Goal: Transaction & Acquisition: Purchase product/service

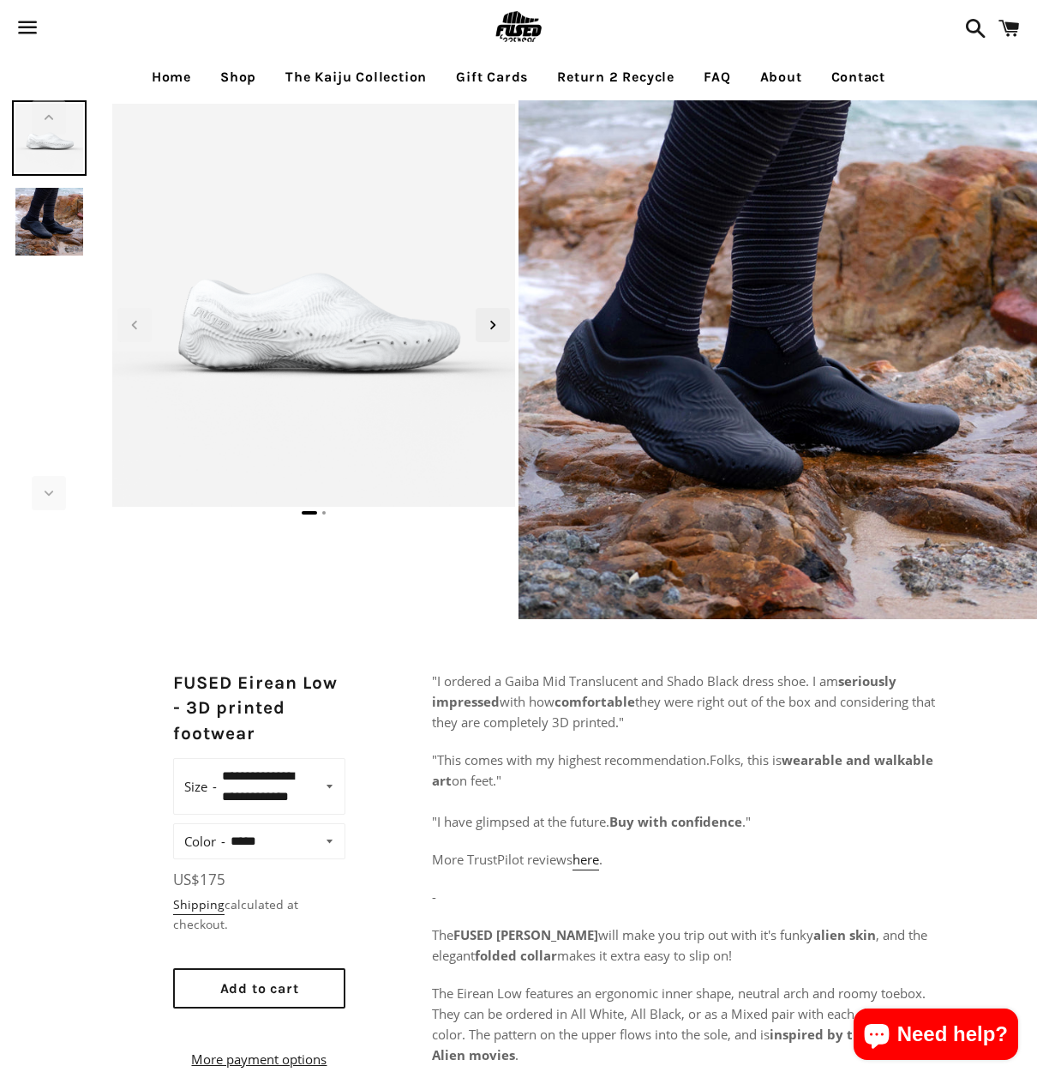
select select "**********"
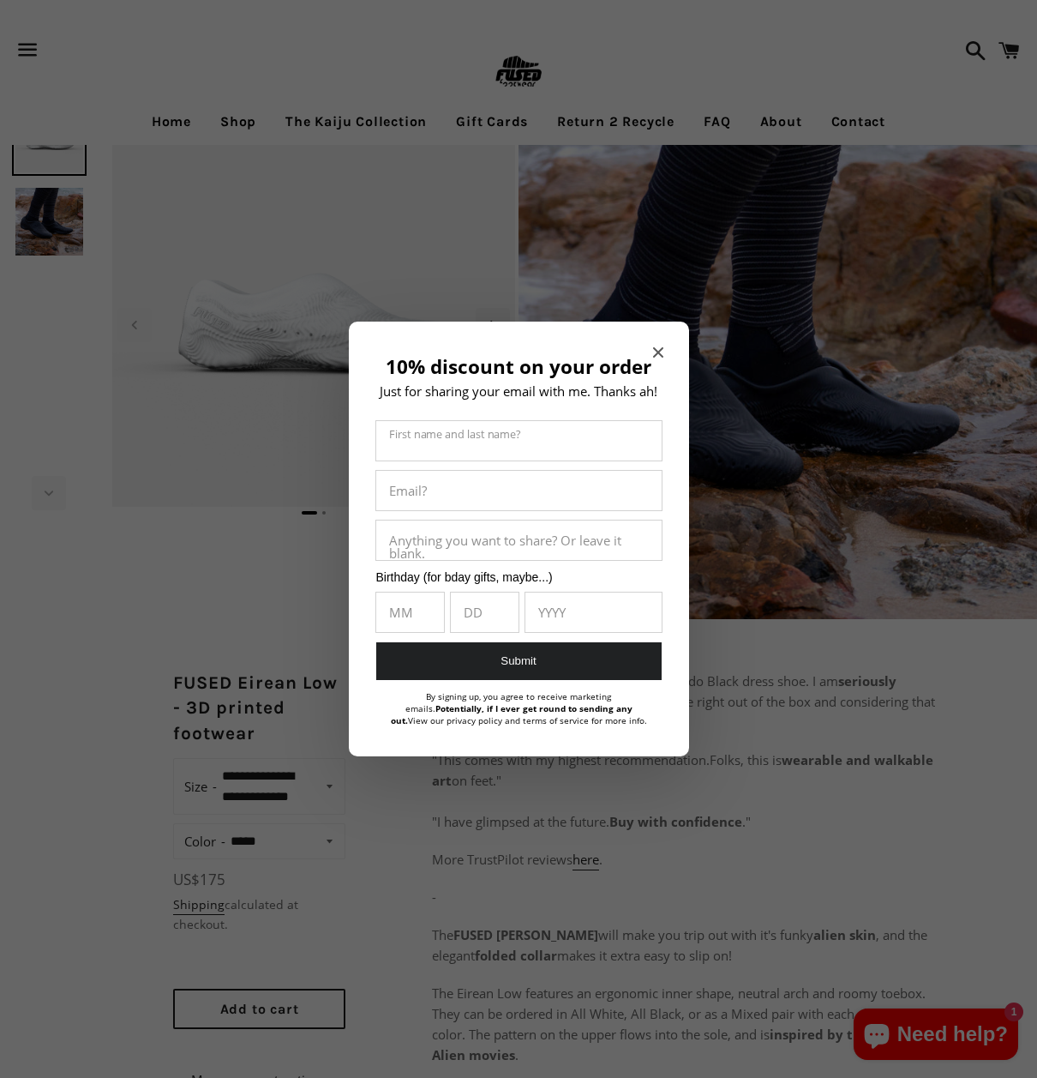
click at [658, 351] on icon "Close modal" at bounding box center [657, 352] width 10 height 10
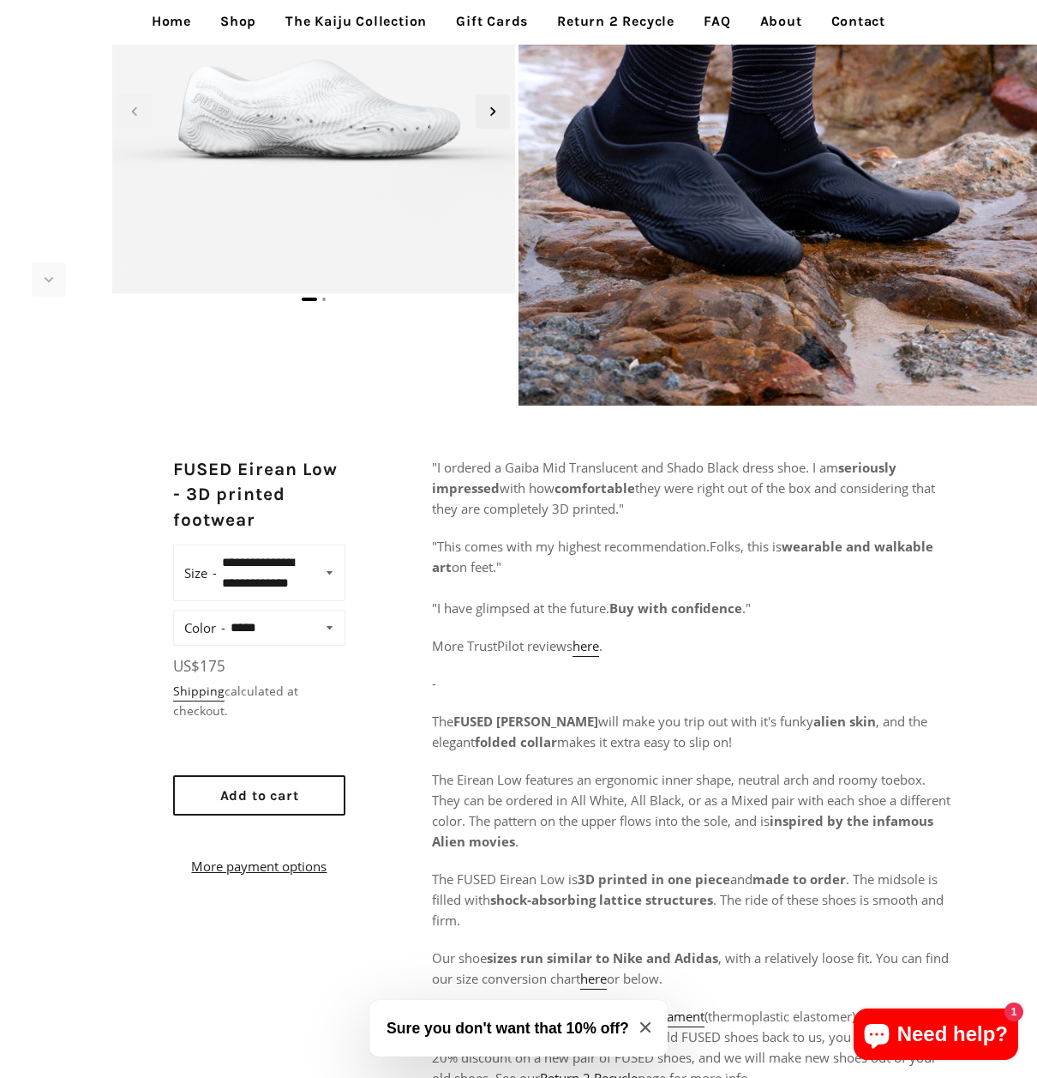
scroll to position [171, 0]
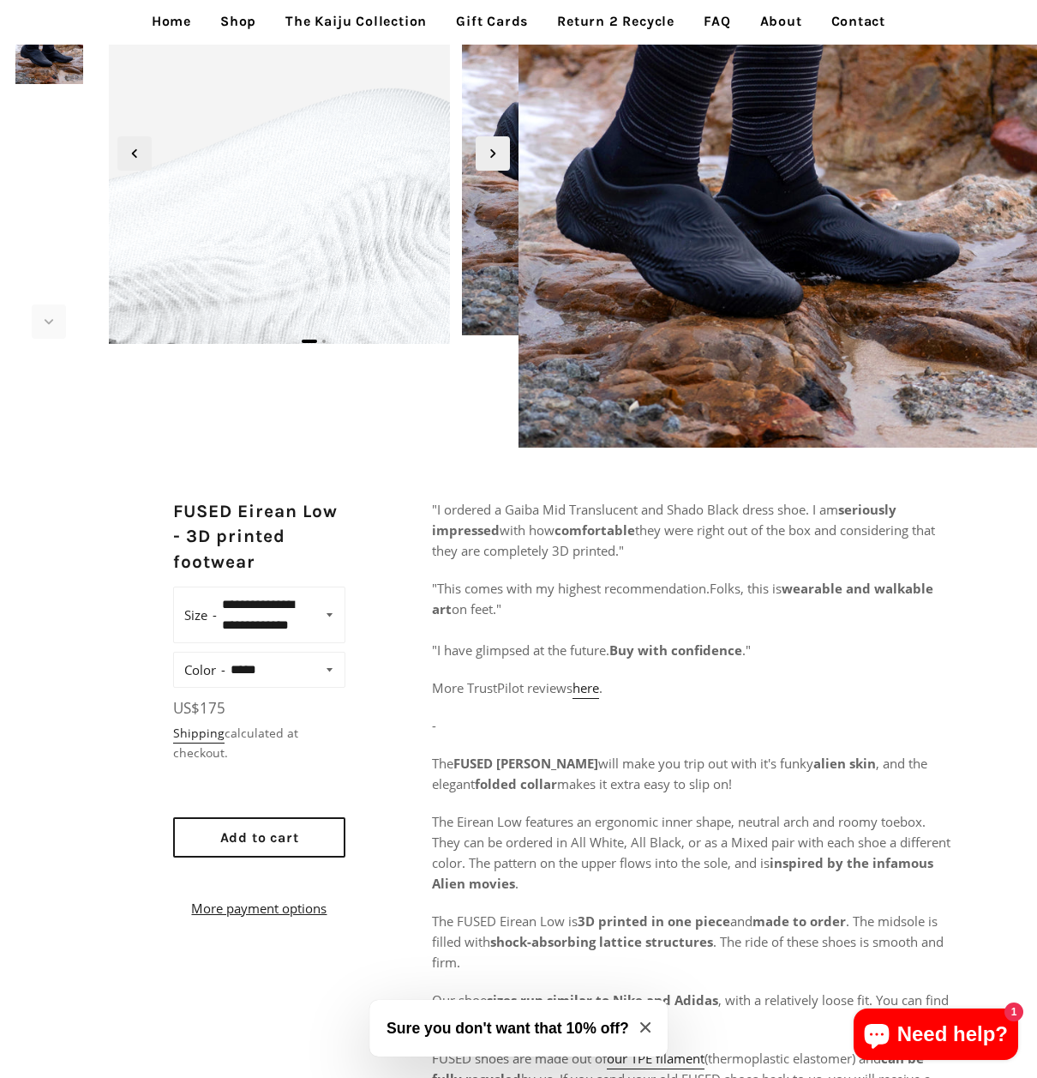
click at [165, 170] on img at bounding box center [364, 236] width 1852 height 1852
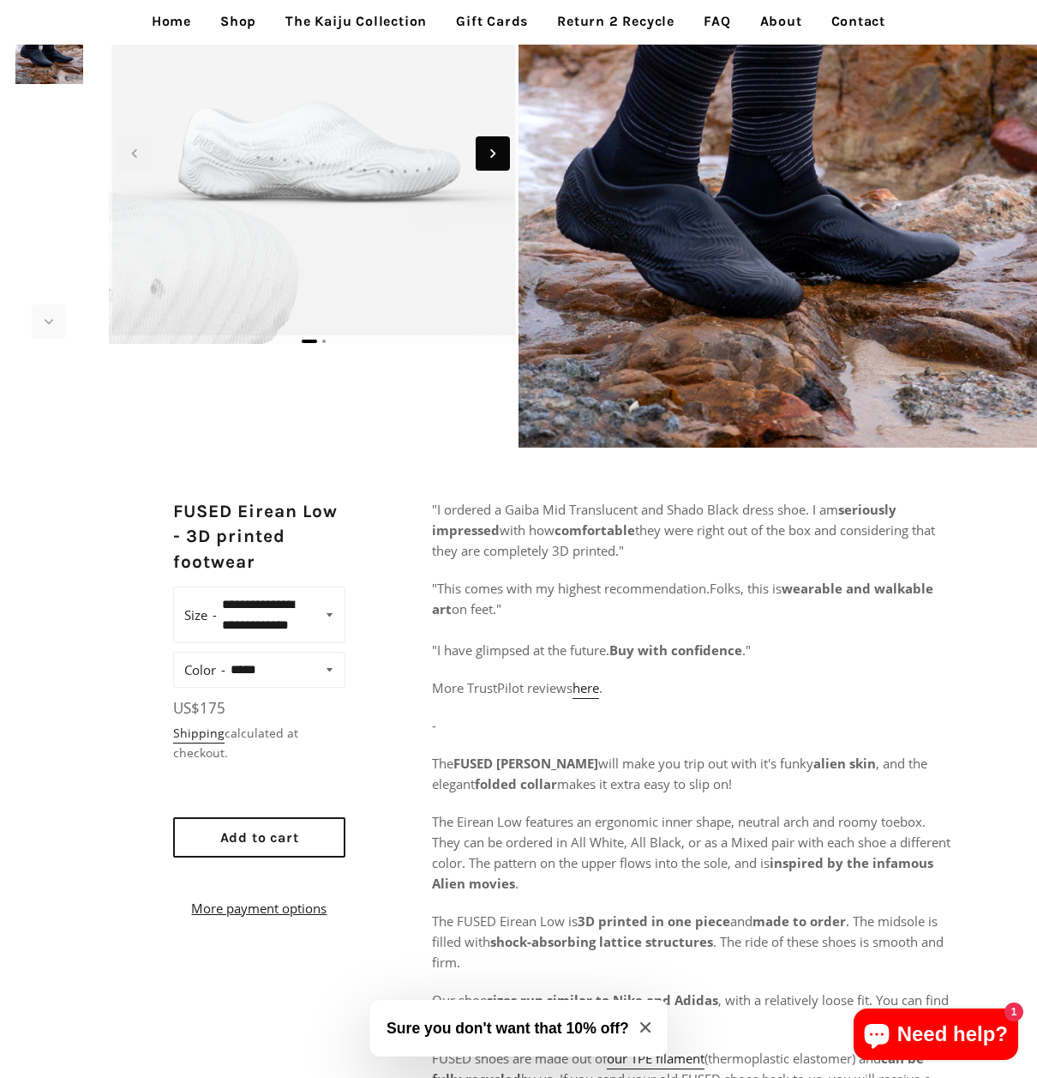
click at [490, 149] on icon "Next slide" at bounding box center [493, 153] width 19 height 19
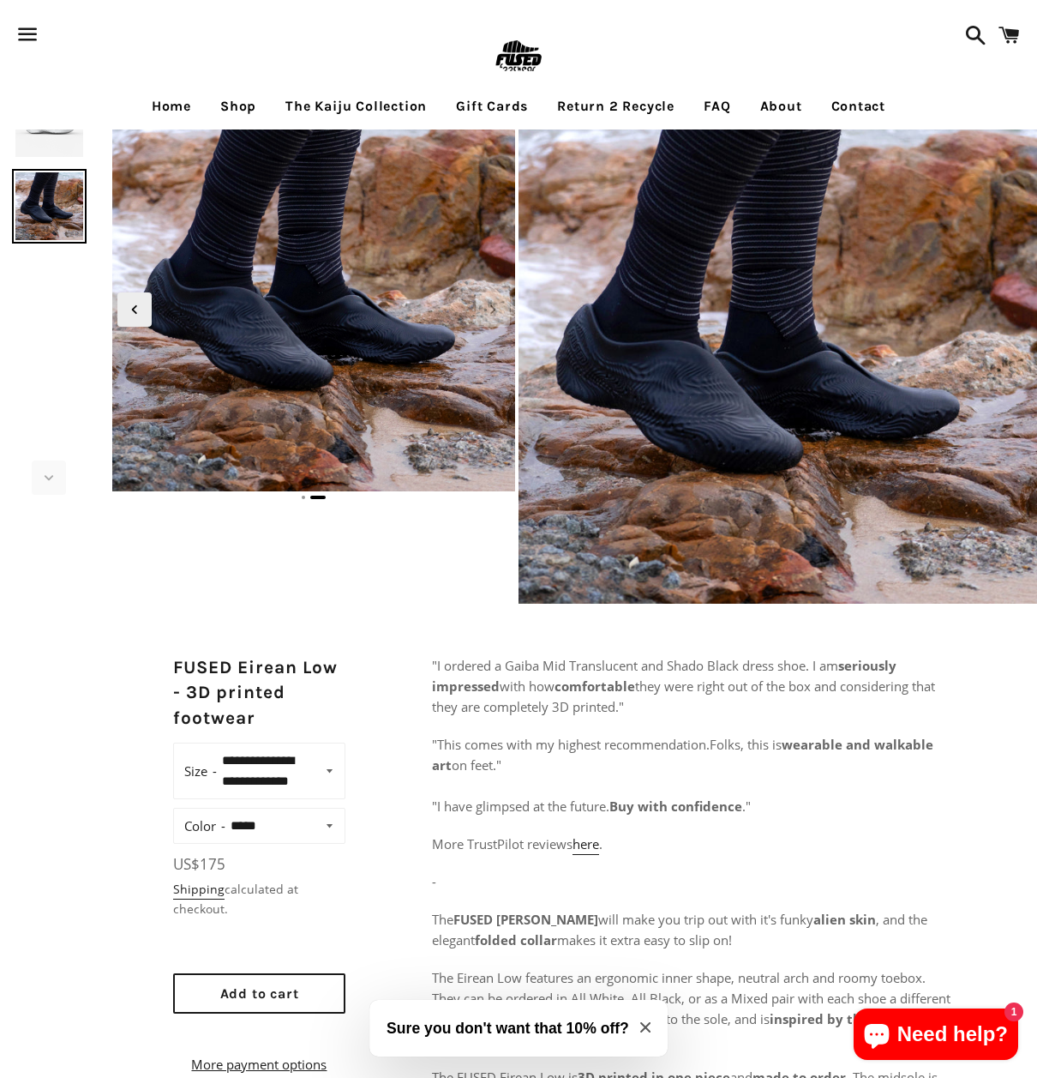
scroll to position [0, 0]
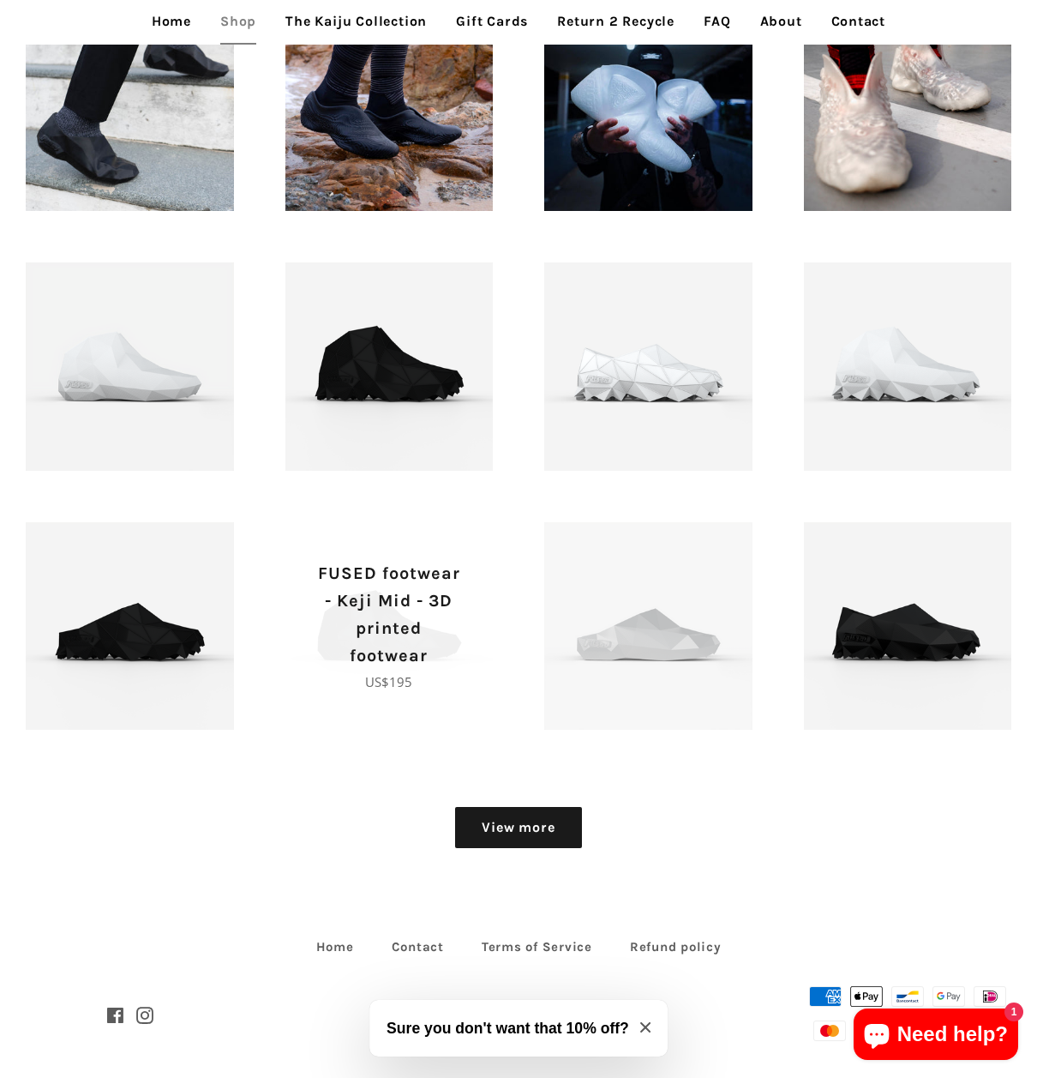
scroll to position [1372, 0]
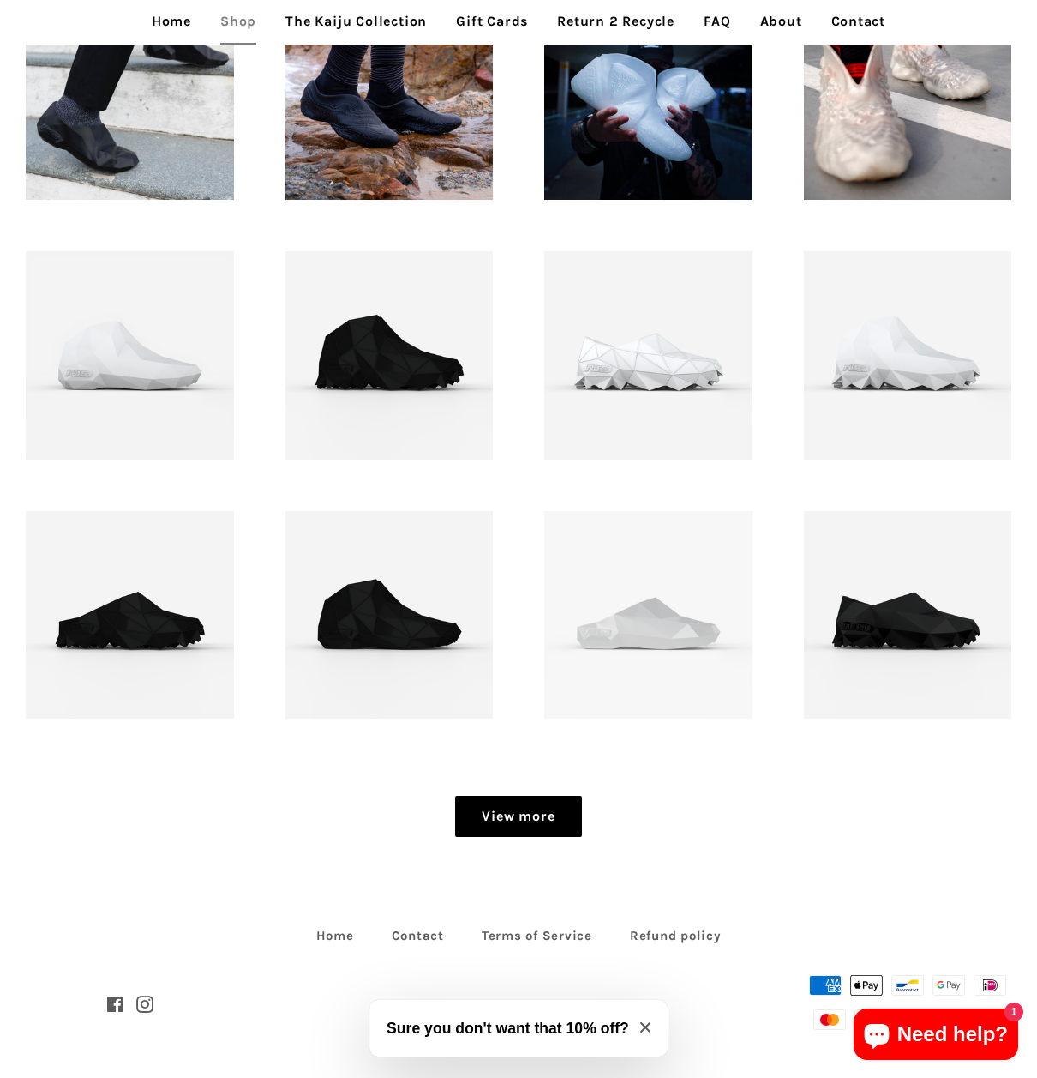
click at [565, 808] on link "View more" at bounding box center [518, 816] width 126 height 41
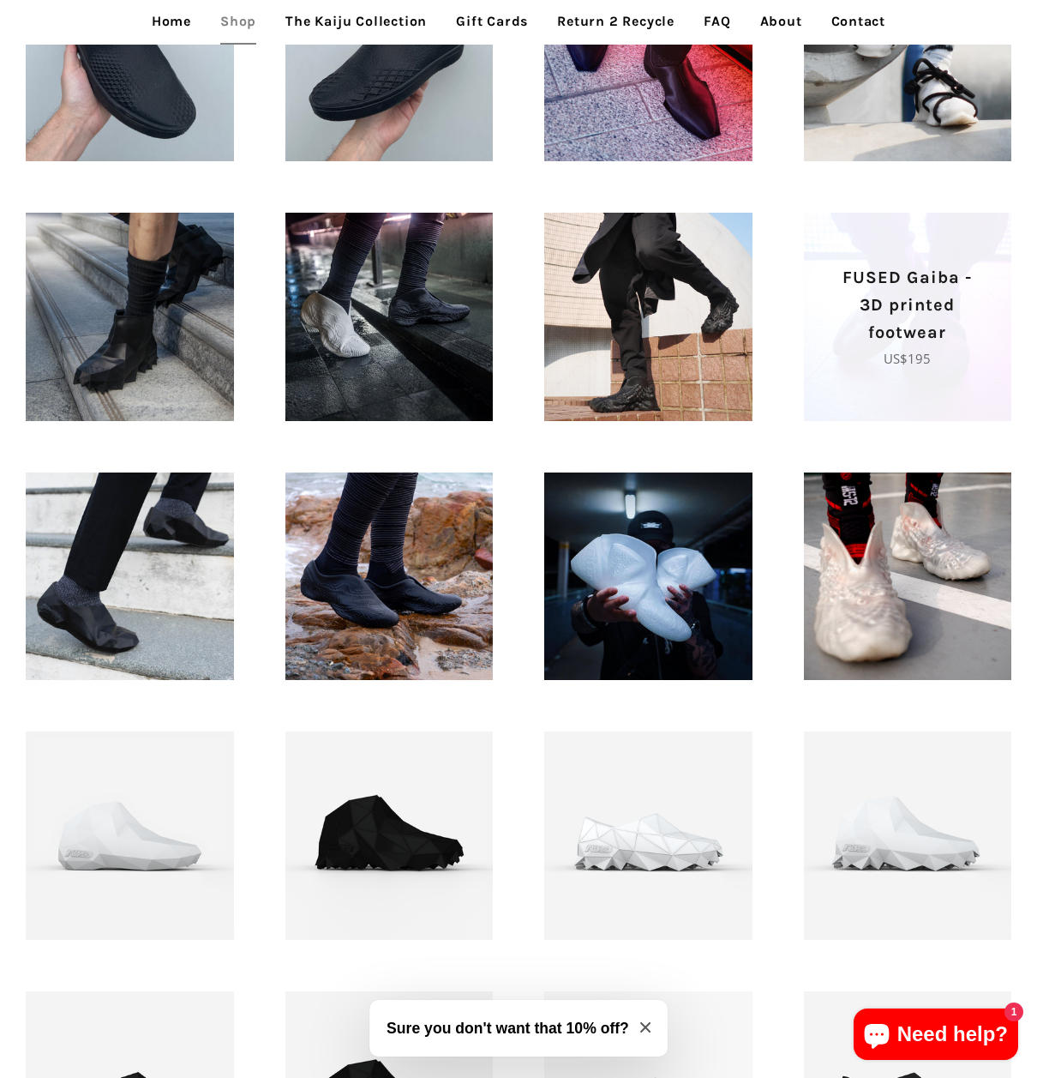
scroll to position [862, 0]
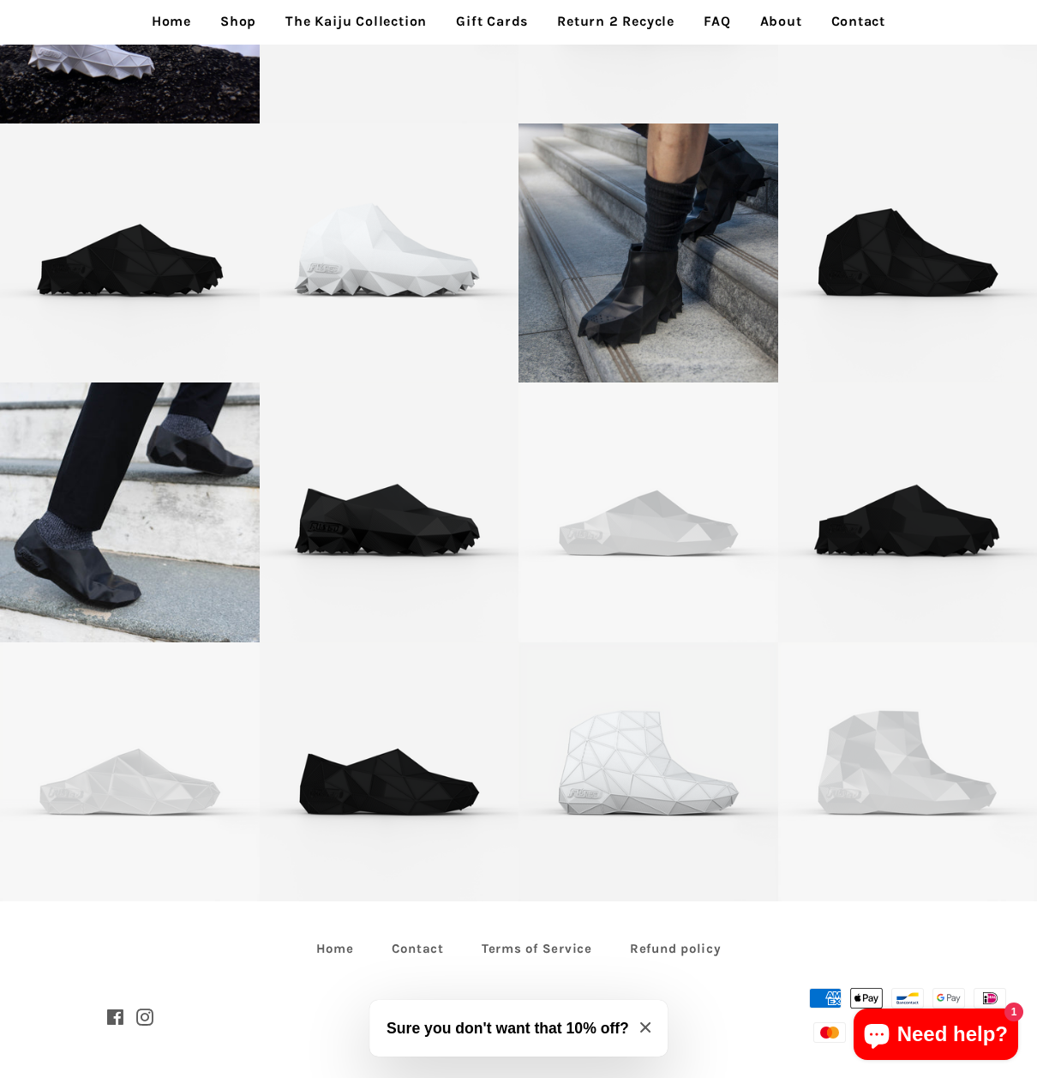
scroll to position [2833, 0]
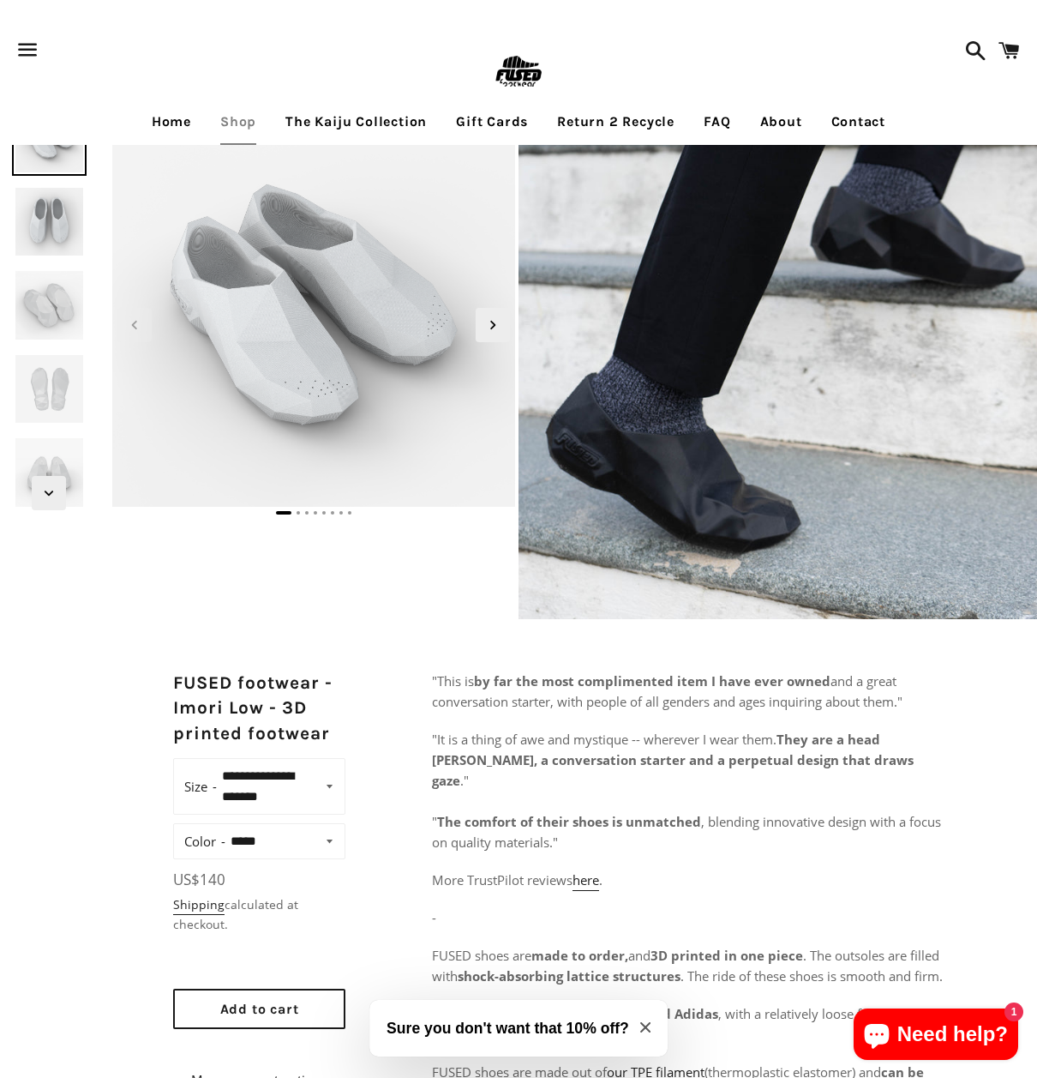
click at [57, 223] on img at bounding box center [49, 221] width 75 height 75
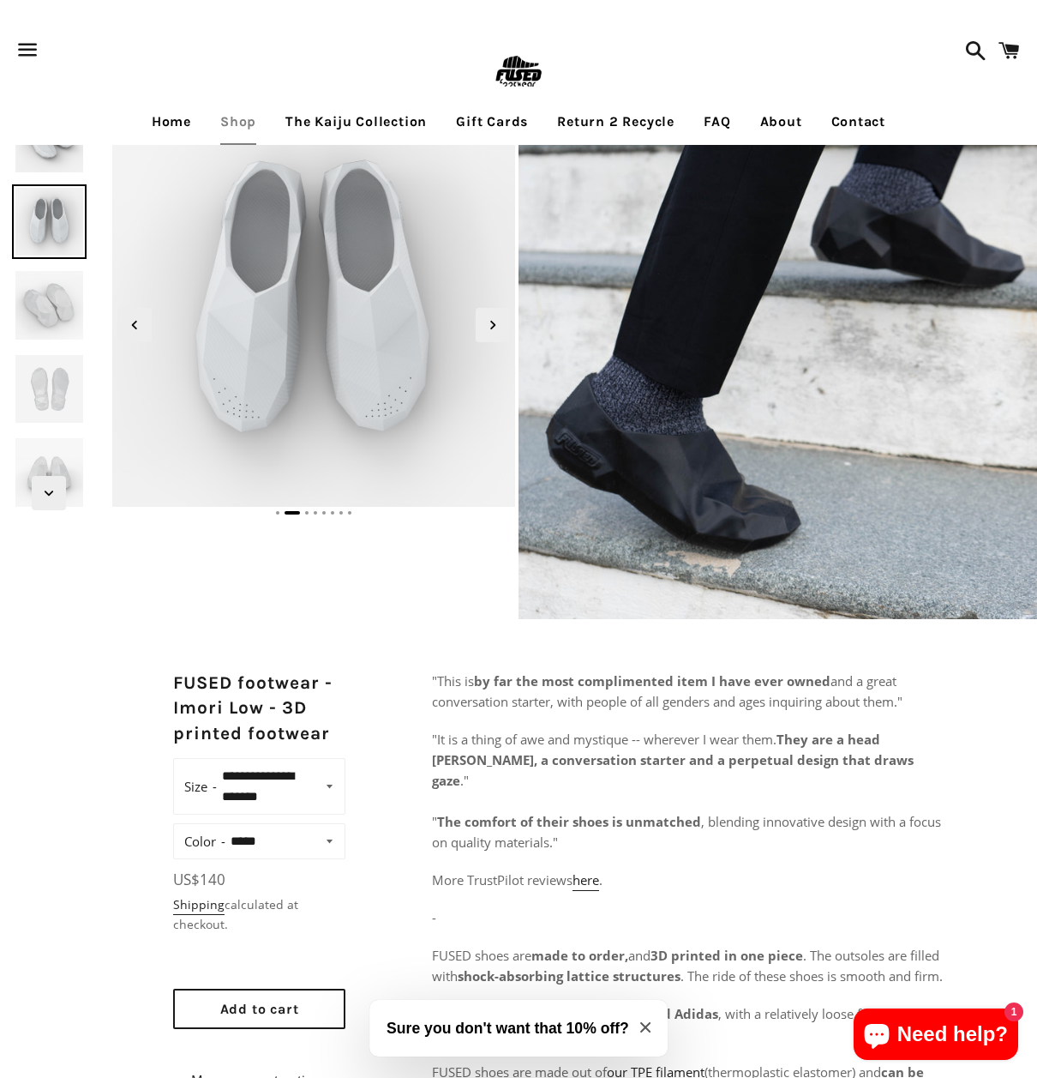
click at [51, 279] on img at bounding box center [49, 304] width 75 height 75
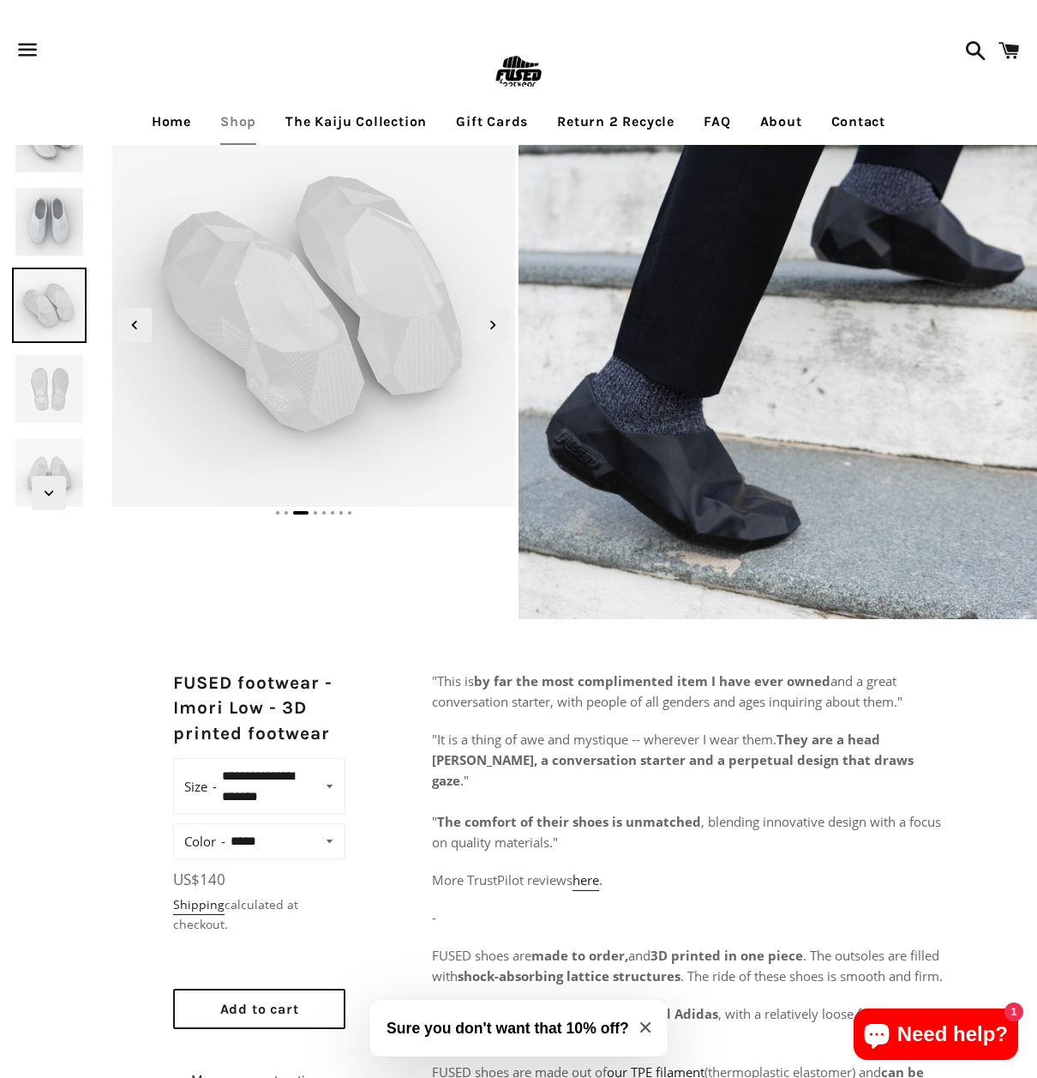
click at [47, 332] on img at bounding box center [49, 304] width 75 height 75
click at [44, 357] on img at bounding box center [49, 388] width 75 height 75
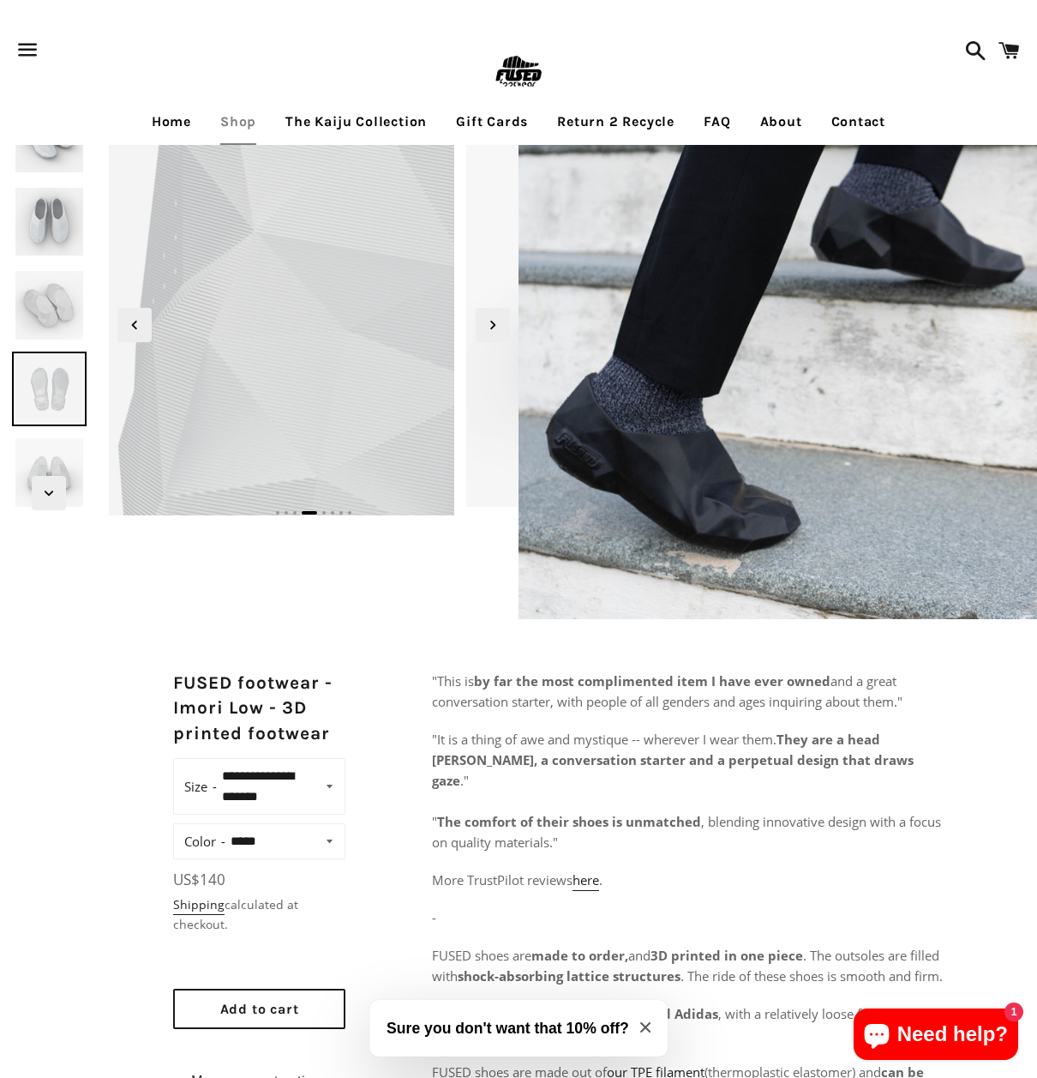
click at [264, 369] on img at bounding box center [71, 100] width 1852 height 1852
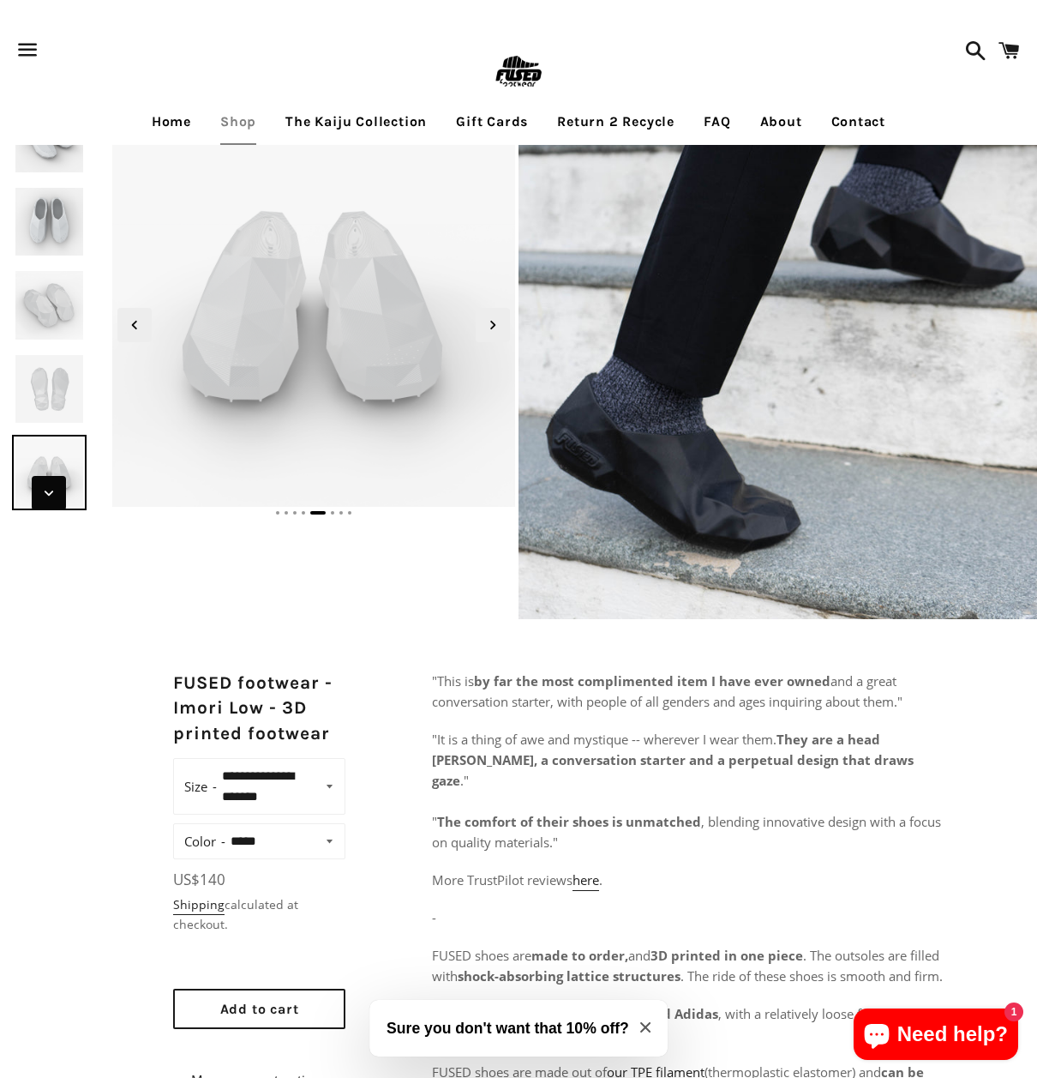
click at [48, 484] on icon "Next slide" at bounding box center [48, 493] width 19 height 19
click at [48, 493] on icon "Next slide" at bounding box center [48, 493] width 19 height 19
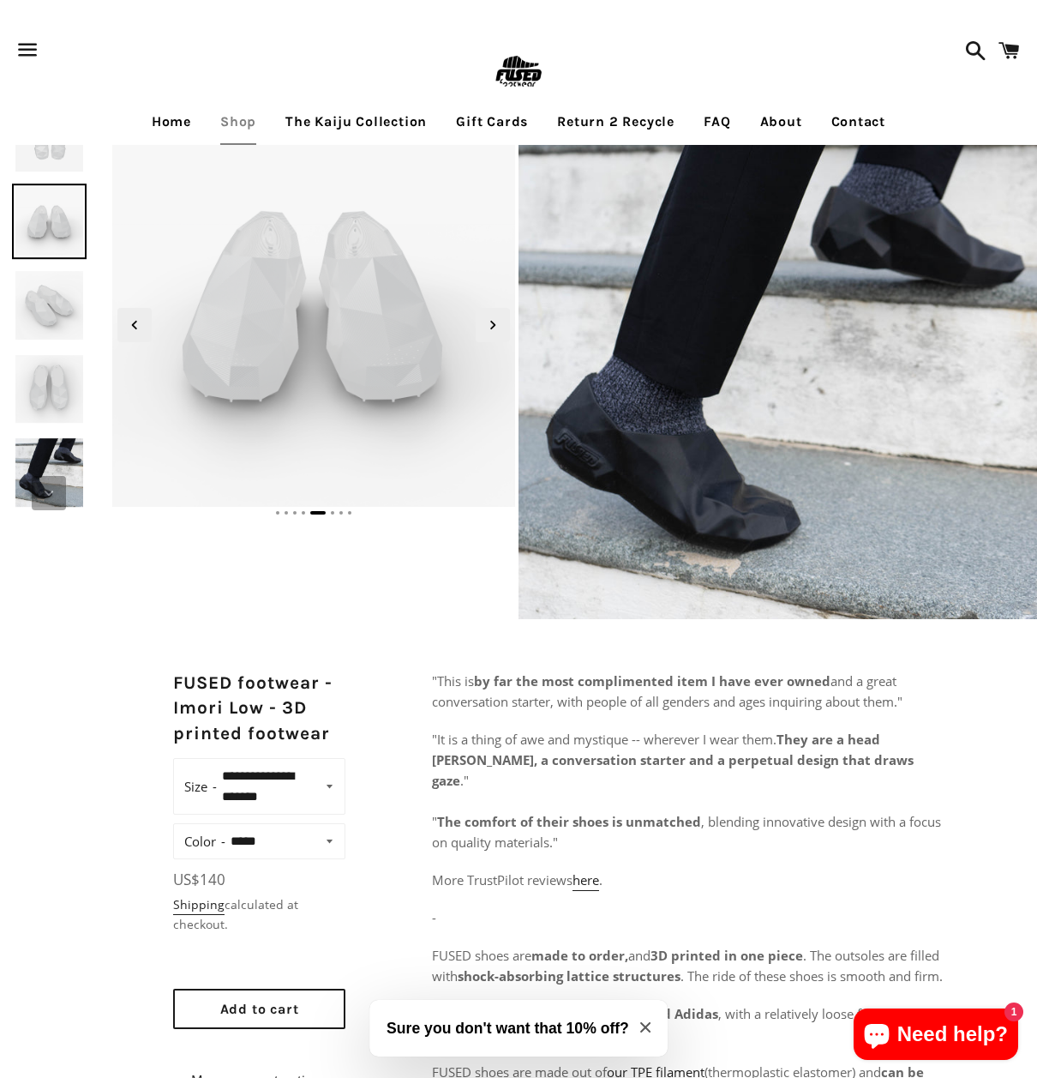
click at [48, 493] on icon "Next slide" at bounding box center [48, 493] width 19 height 19
click at [52, 487] on icon "Next slide" at bounding box center [48, 493] width 19 height 19
click at [57, 468] on img at bounding box center [49, 472] width 75 height 75
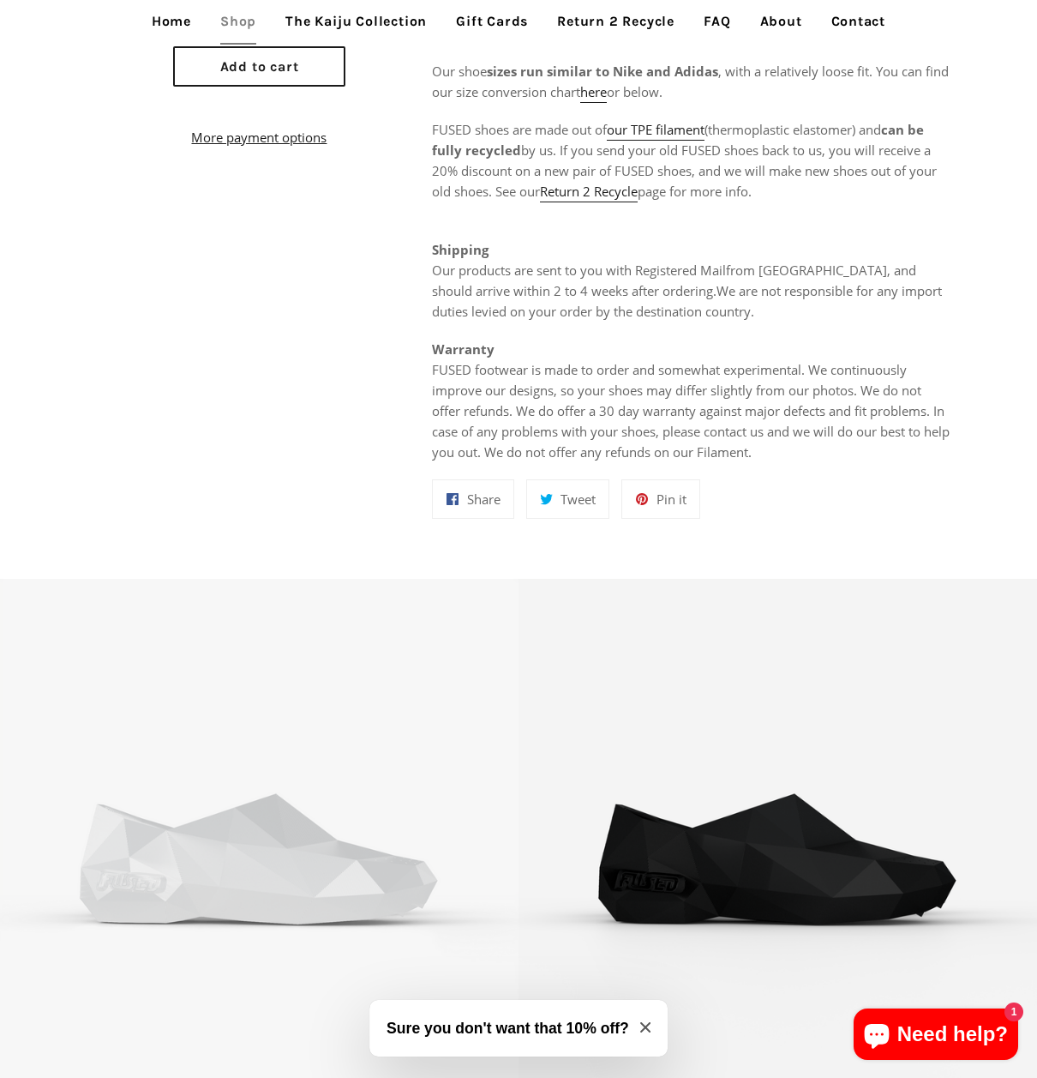
scroll to position [943, 0]
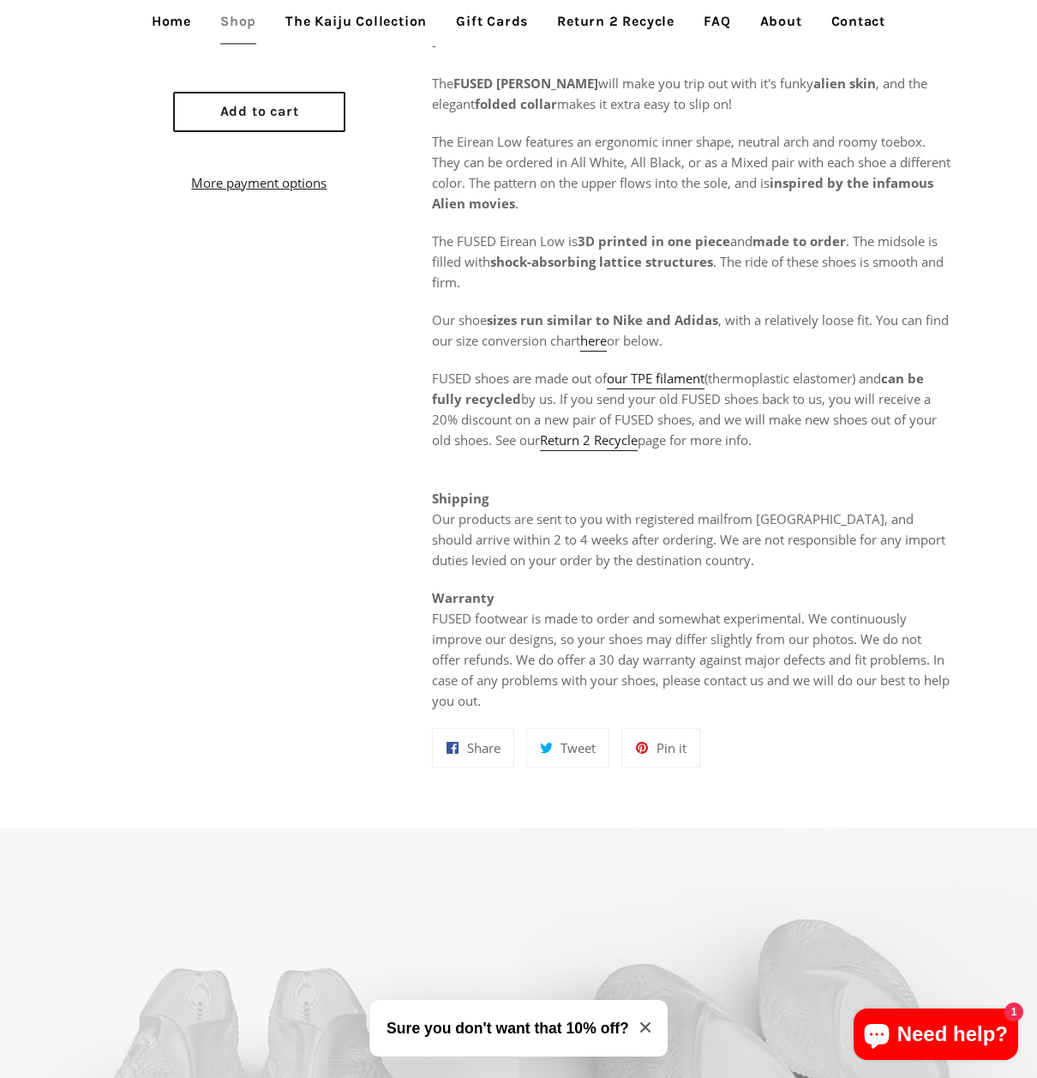
scroll to position [1372, 0]
